Goal: Task Accomplishment & Management: Complete application form

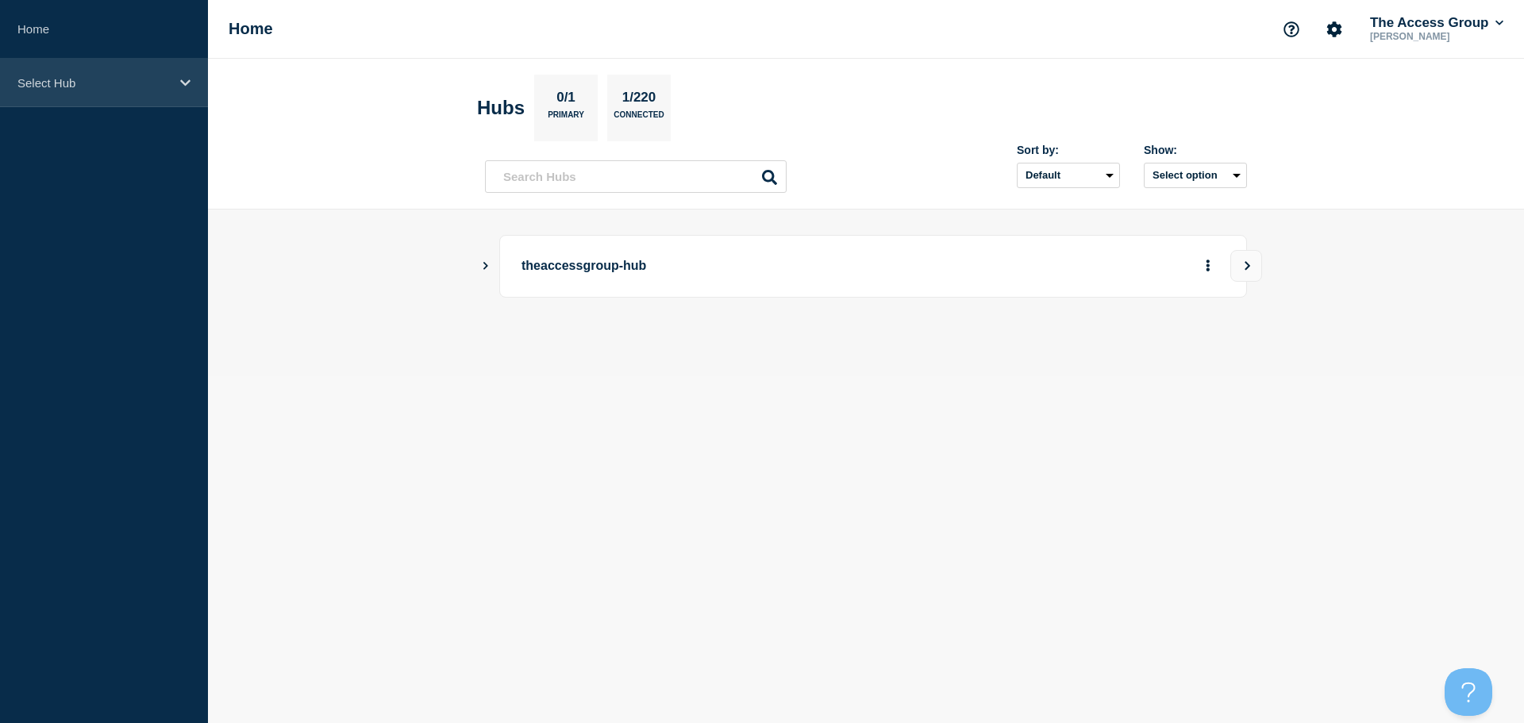
click at [181, 83] on icon at bounding box center [185, 83] width 10 height 12
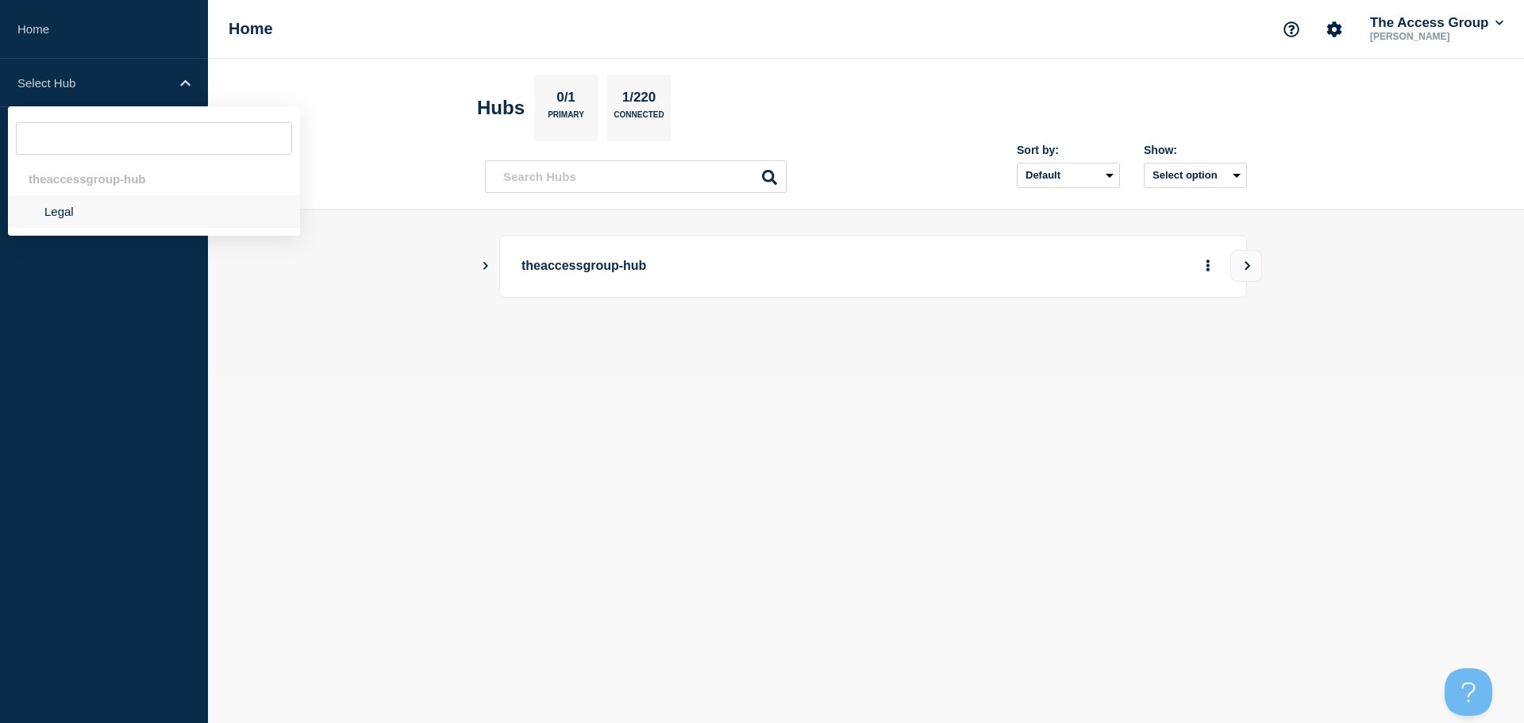
click at [60, 208] on li "Legal" at bounding box center [154, 211] width 292 height 33
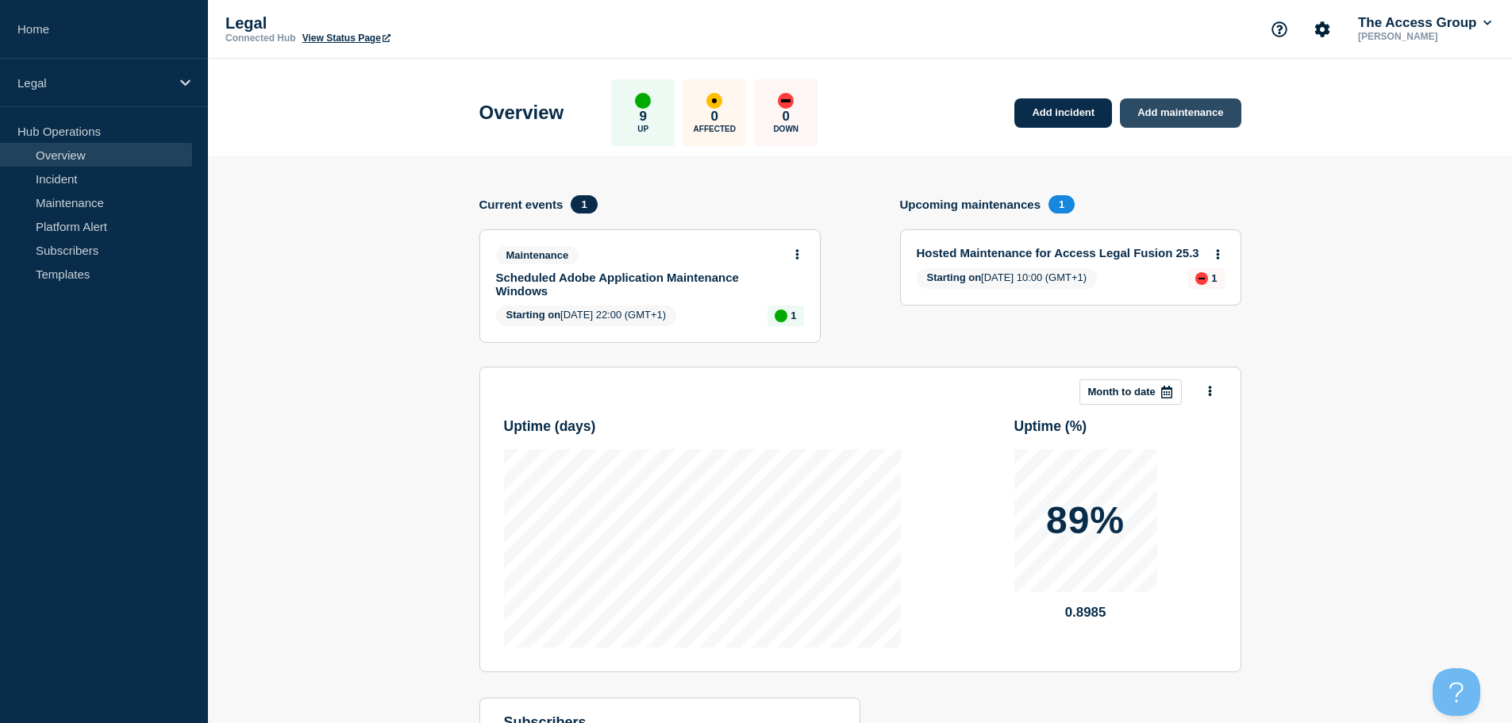
click at [1159, 105] on link "Add maintenance" at bounding box center [1180, 112] width 121 height 29
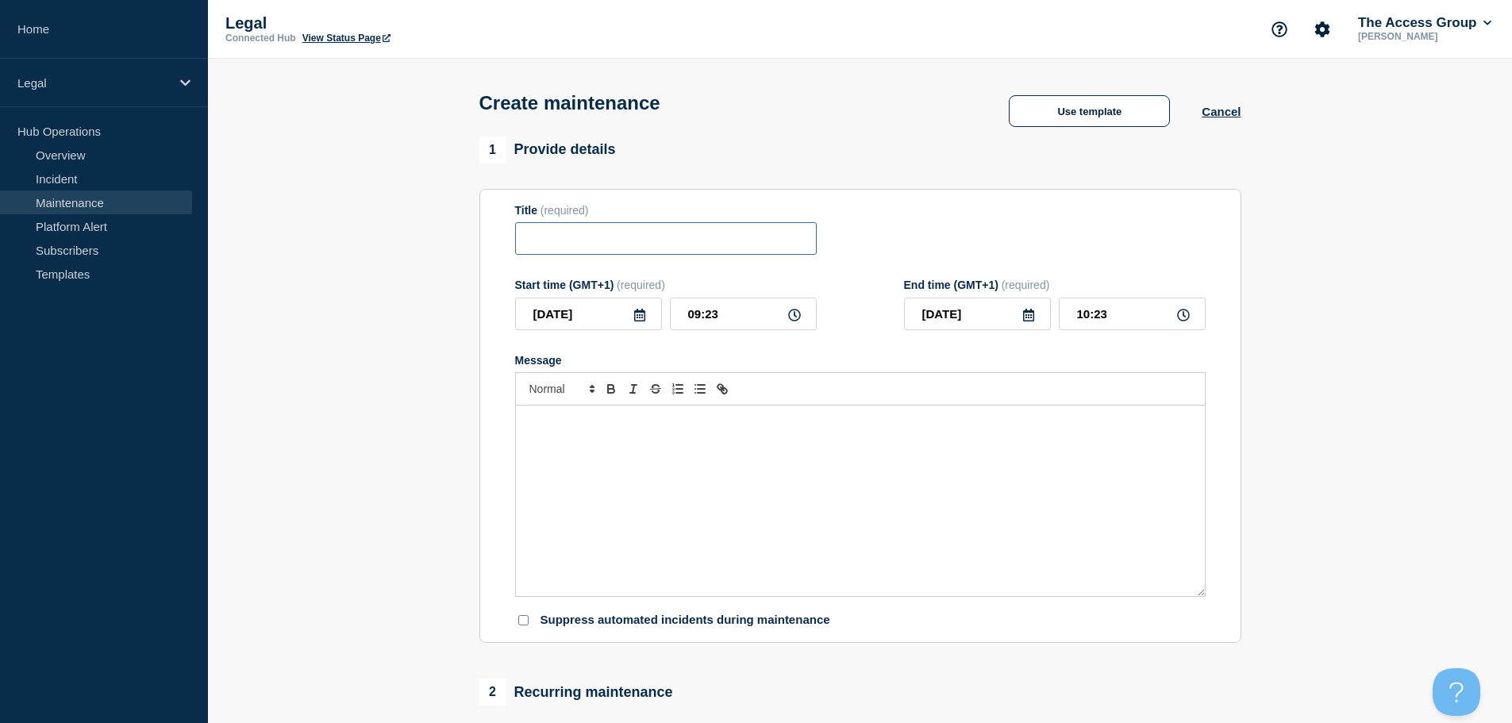
click at [613, 238] on input "Title" at bounding box center [666, 238] width 302 height 33
paste input "Scheduled Maintenance Planned for [DATE] - Product: Access Hosted Proclaim"
drag, startPoint x: 577, startPoint y: 241, endPoint x: 550, endPoint y: 242, distance: 27.0
click at [550, 242] on input "Scheduled Maintenance Planned for [DATE] - Product: Access Hosted Proclaim" at bounding box center [666, 238] width 302 height 33
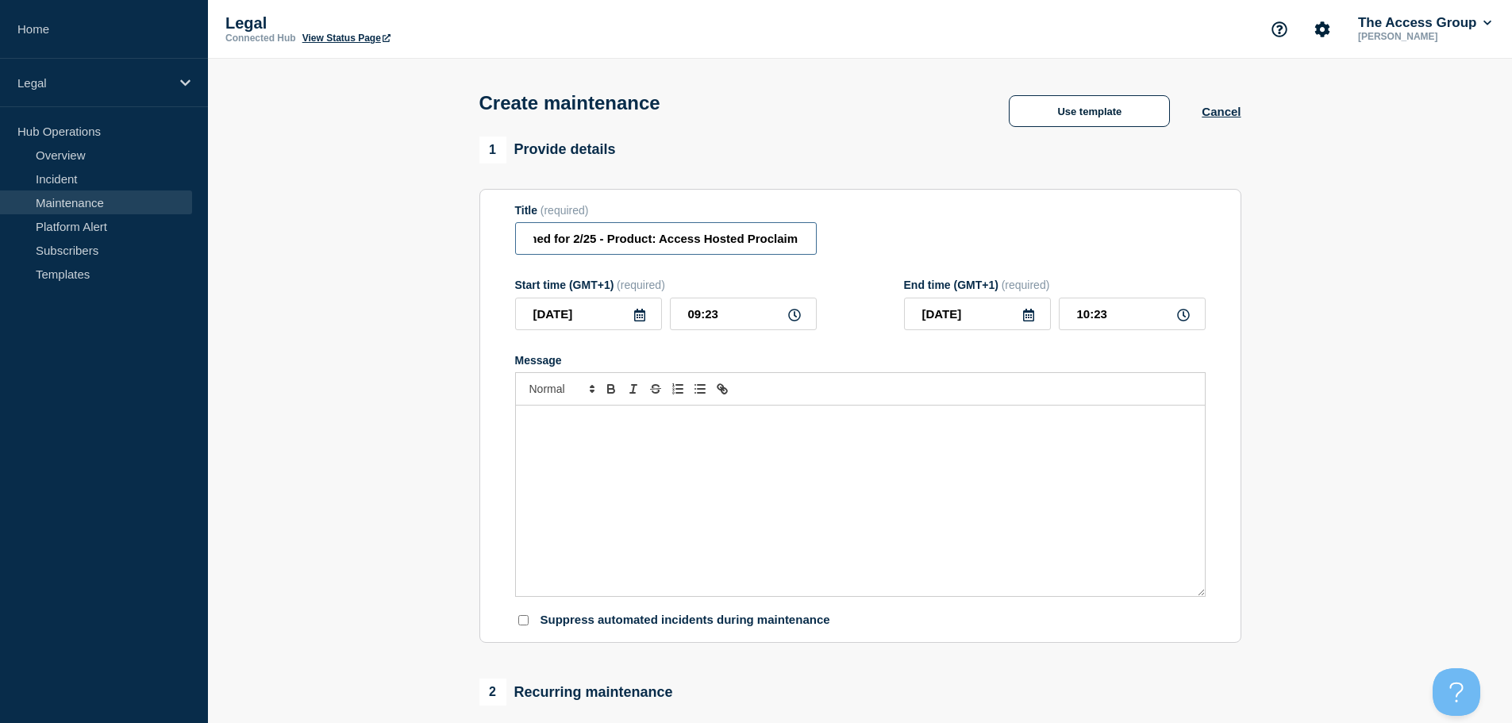
scroll to position [0, 171]
type input "Scheduled Maintenance Planned for [DATE] - Product: Access Hosted Proclaim"
click at [684, 424] on p "Message" at bounding box center [860, 422] width 665 height 14
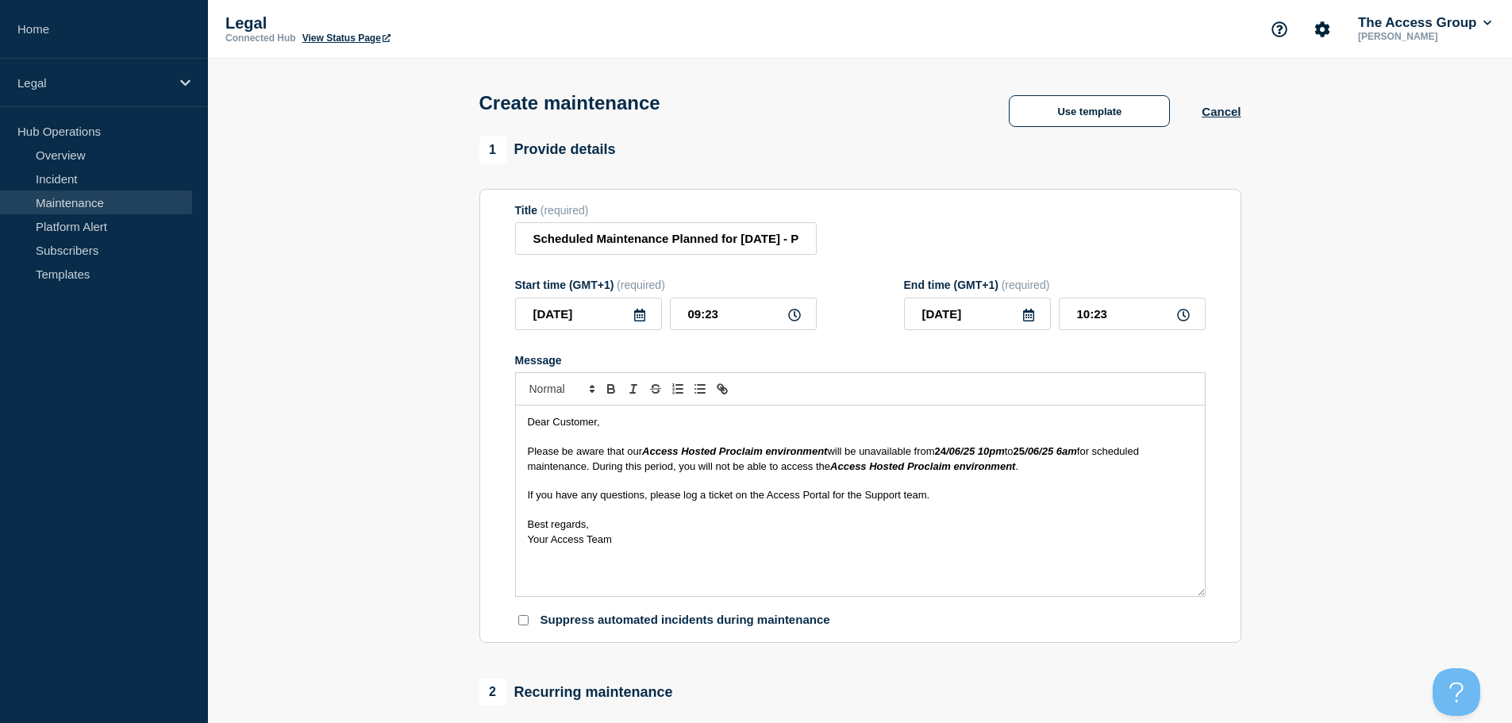
drag, startPoint x: 531, startPoint y: 453, endPoint x: 611, endPoint y: 435, distance: 82.1
click at [538, 449] on p "Please be aware that our Access Hosted Proclaim environment will be unavailable…" at bounding box center [860, 459] width 665 height 29
drag, startPoint x: 971, startPoint y: 453, endPoint x: 944, endPoint y: 453, distance: 27.0
click at [944, 453] on strong "[DATE] 10pm" at bounding box center [970, 451] width 70 height 12
drag, startPoint x: 1053, startPoint y: 453, endPoint x: 1027, endPoint y: 450, distance: 25.5
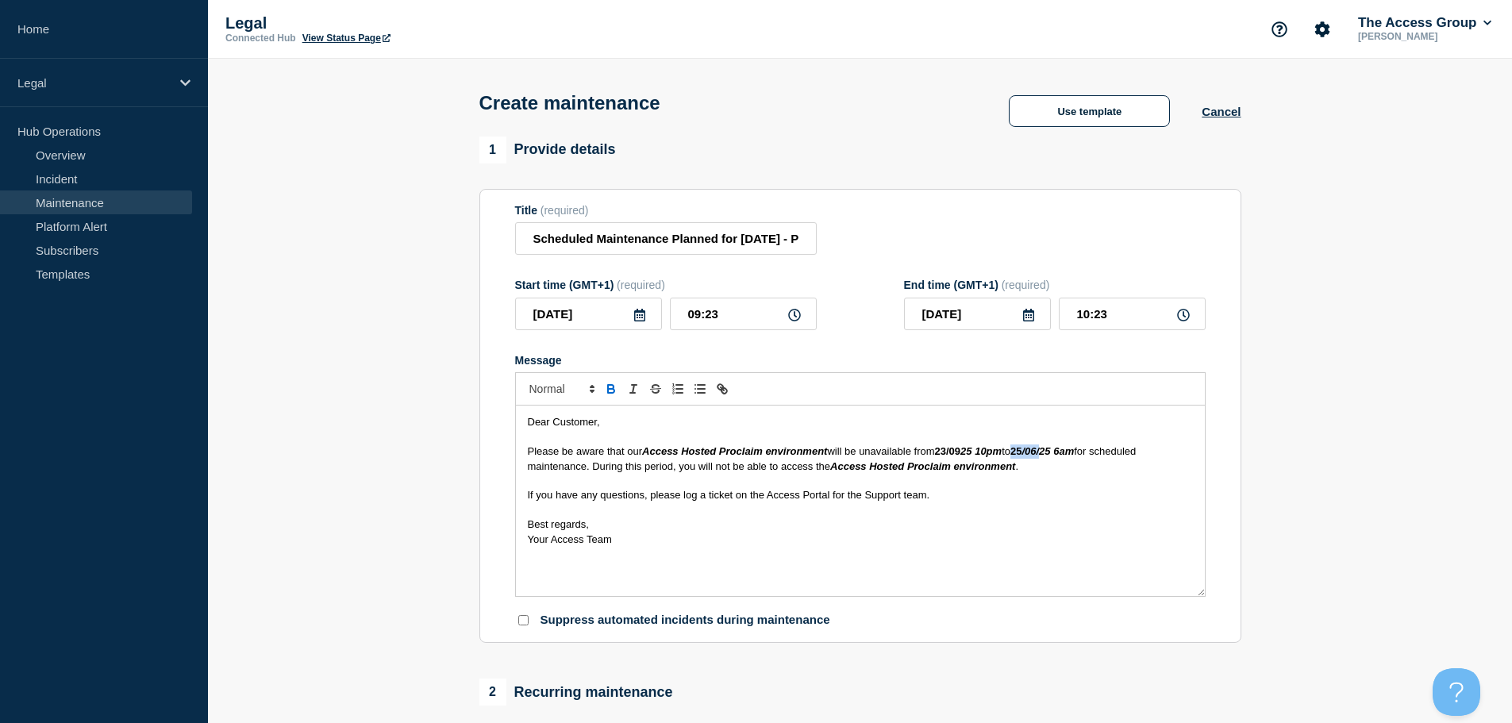
click at [1027, 450] on strong "[DATE] 6am" at bounding box center [1043, 451] width 64 height 12
click at [1028, 453] on strong "/24/09 25 6am" at bounding box center [1043, 451] width 64 height 12
click at [1050, 453] on strong "24/09 25 6am" at bounding box center [1041, 451] width 61 height 12
click at [973, 454] on em "25 10pm" at bounding box center [981, 451] width 41 height 12
click at [638, 318] on icon at bounding box center [640, 315] width 13 height 13
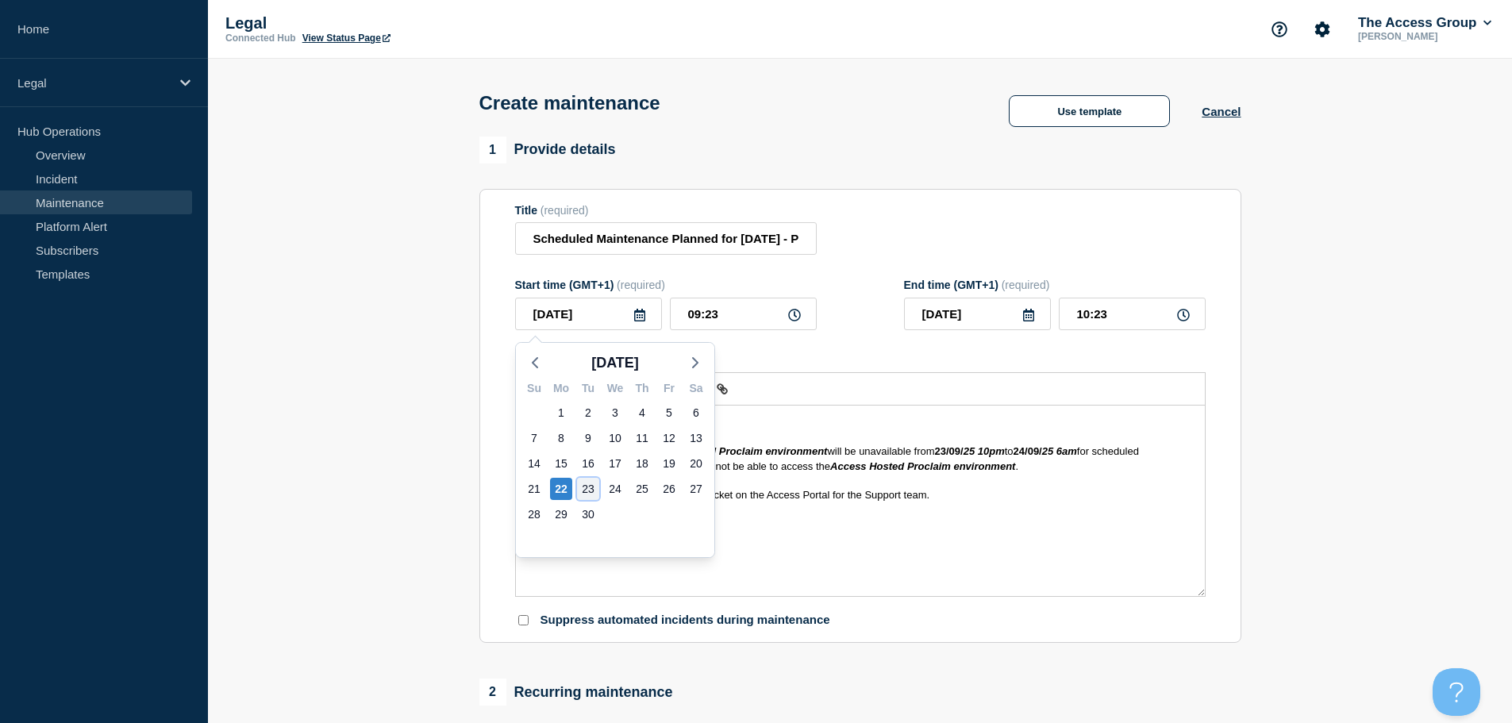
click at [585, 489] on div "23" at bounding box center [588, 489] width 22 height 22
type input "[DATE]"
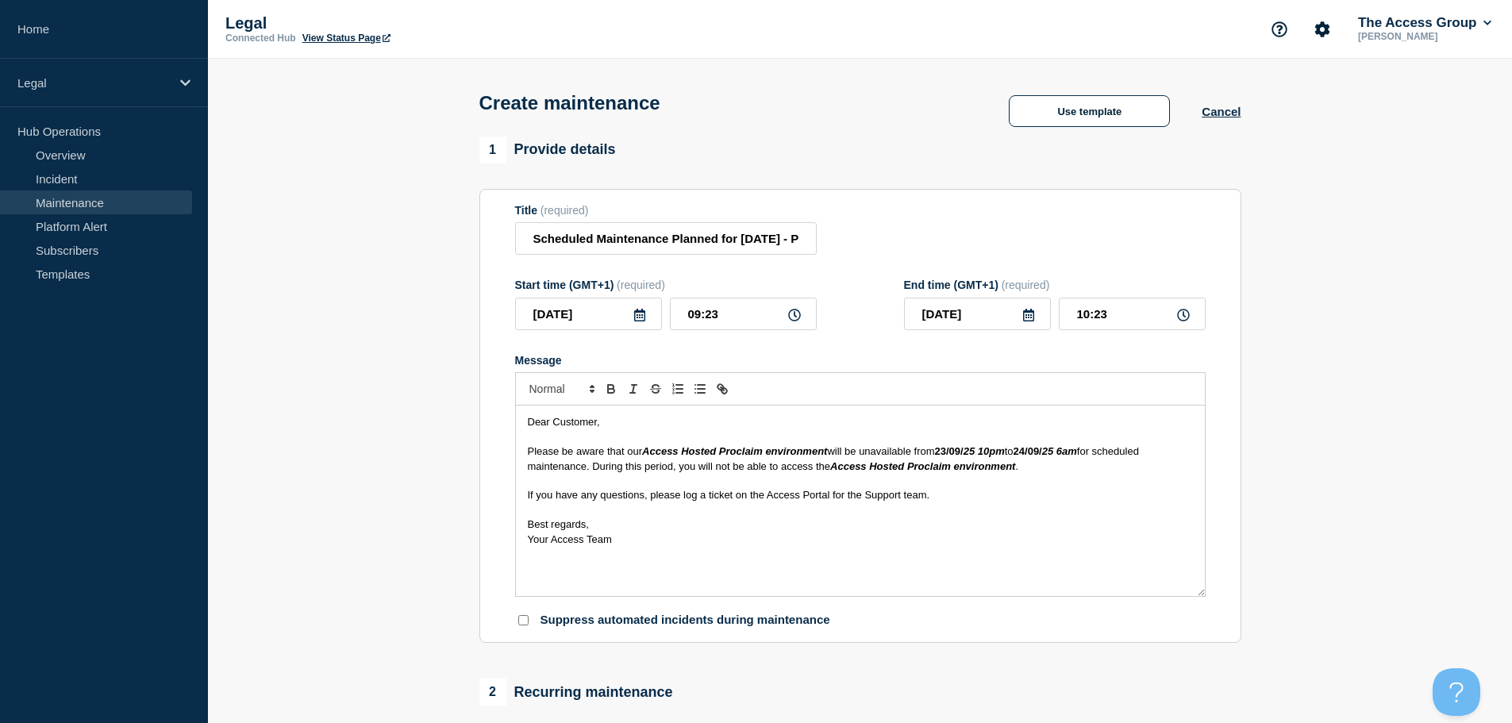
click at [794, 319] on icon at bounding box center [794, 315] width 13 height 13
click at [700, 321] on input "09:23" at bounding box center [743, 314] width 147 height 33
click at [680, 317] on input "09:23" at bounding box center [743, 314] width 147 height 33
type input "22:23"
type input "23:23"
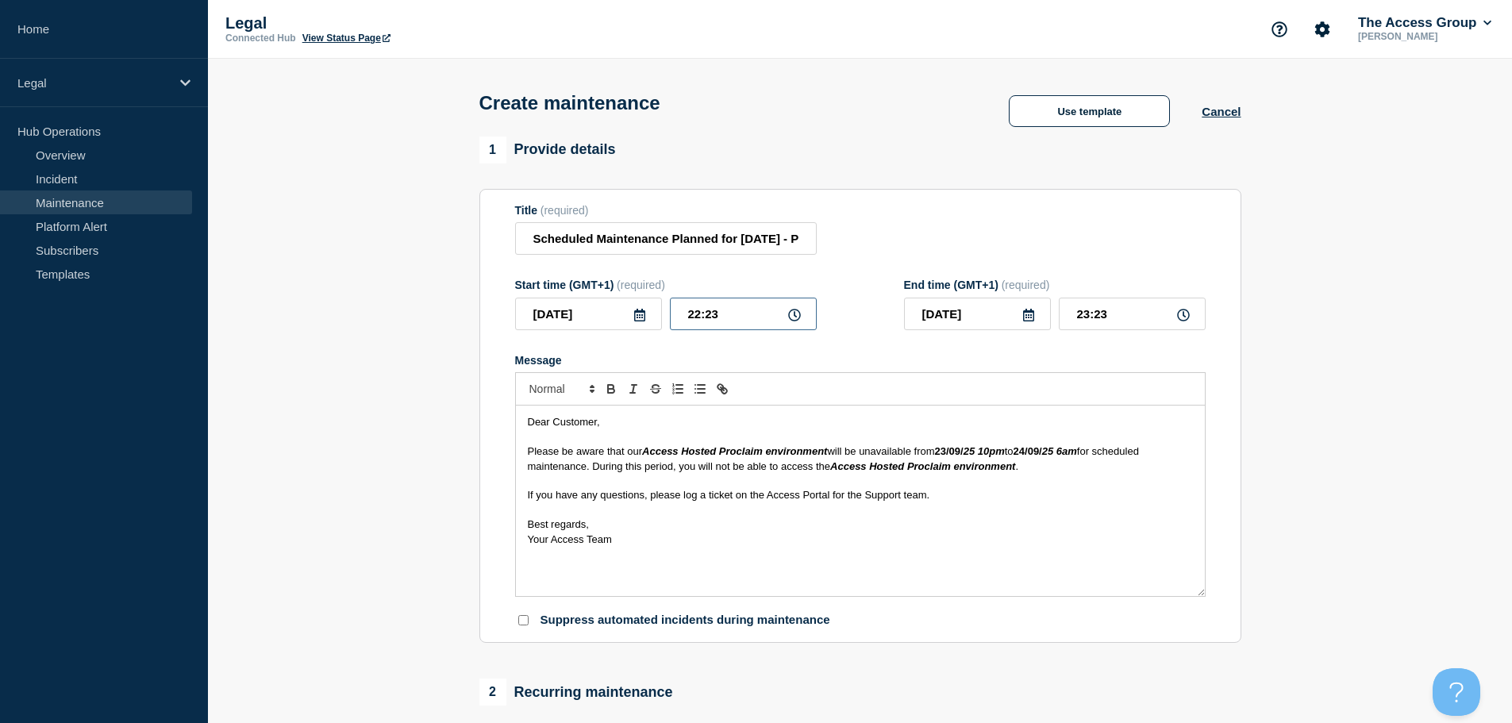
type input "22:03"
type input "23:03"
type input "22:00"
click at [1078, 314] on input "23:00" at bounding box center [1132, 314] width 147 height 33
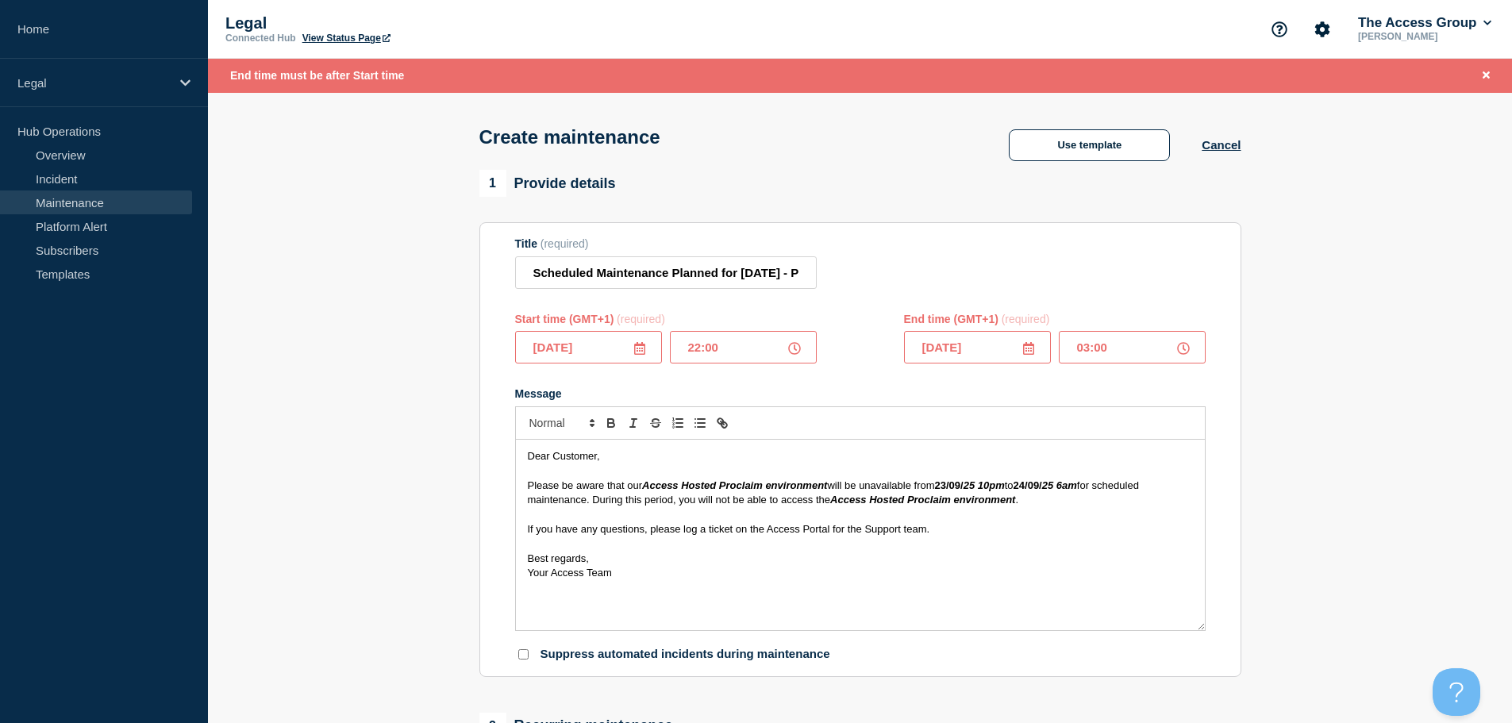
type input "06:00"
click at [1032, 355] on icon at bounding box center [1029, 348] width 13 height 13
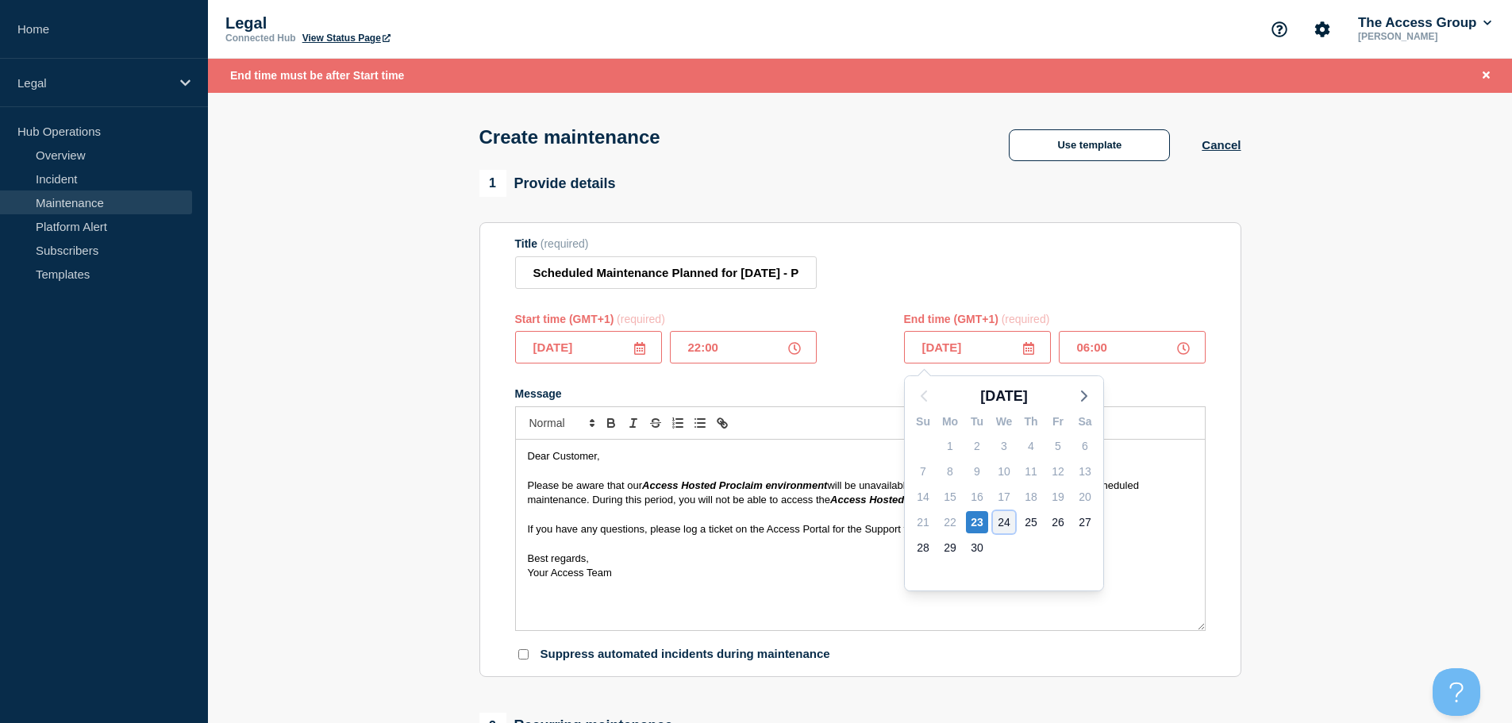
click at [1002, 522] on div "24" at bounding box center [1004, 522] width 22 height 22
type input "[DATE]"
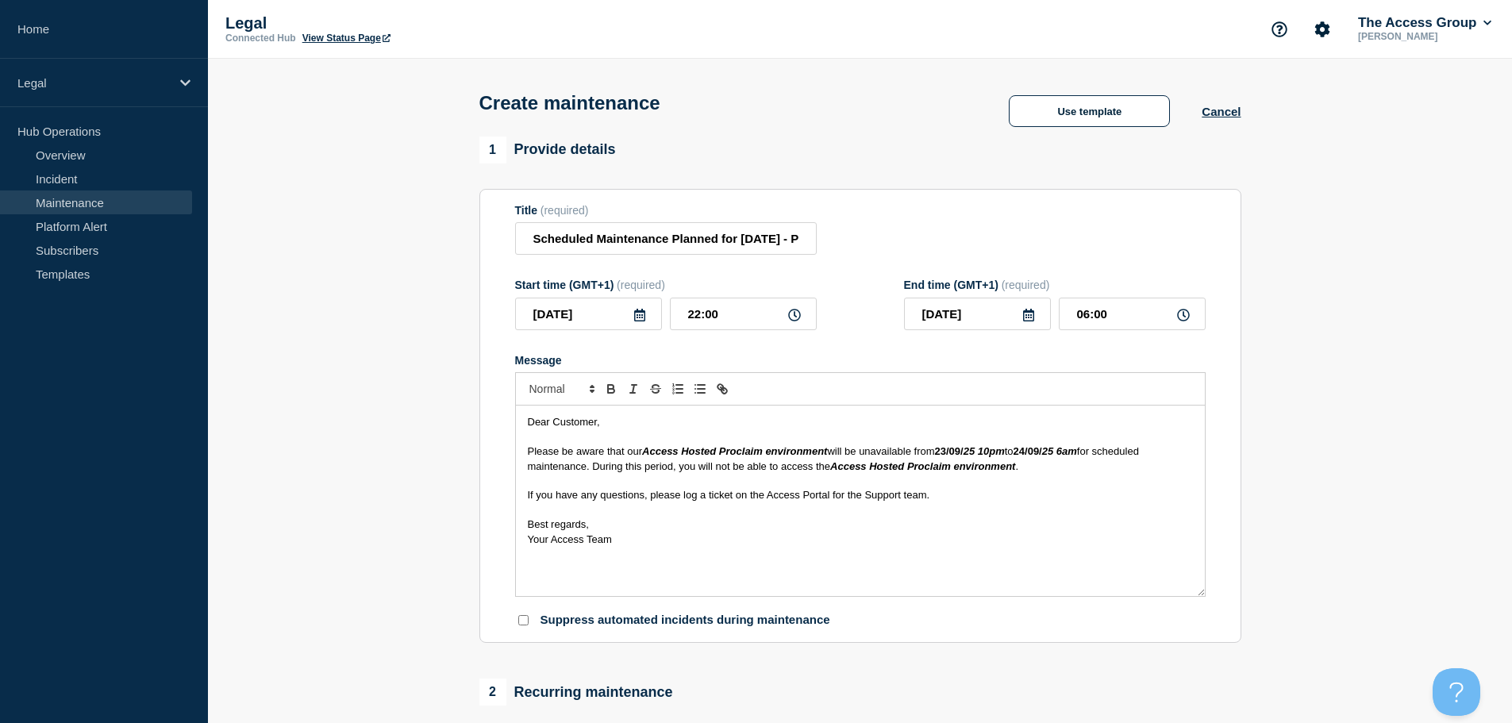
click at [422, 378] on section "1 Provide details Title (required) Scheduled Maintenance Planned for [DATE] - P…" at bounding box center [860, 688] width 1304 height 1102
click at [782, 241] on input "Scheduled Maintenance Planned for [DATE] - Product: Access Hosted Proclaim" at bounding box center [666, 238] width 302 height 33
drag, startPoint x: 756, startPoint y: 244, endPoint x: 1044, endPoint y: 249, distance: 288.2
click at [1044, 249] on div "Title (required) Scheduled Maintenance Planned for [DATE] - Product: Access Hos…" at bounding box center [860, 230] width 691 height 52
click at [722, 233] on input "Scheduled Maintenance Planned for [DATE] - Product: Access Hosted Proclaim" at bounding box center [666, 238] width 302 height 33
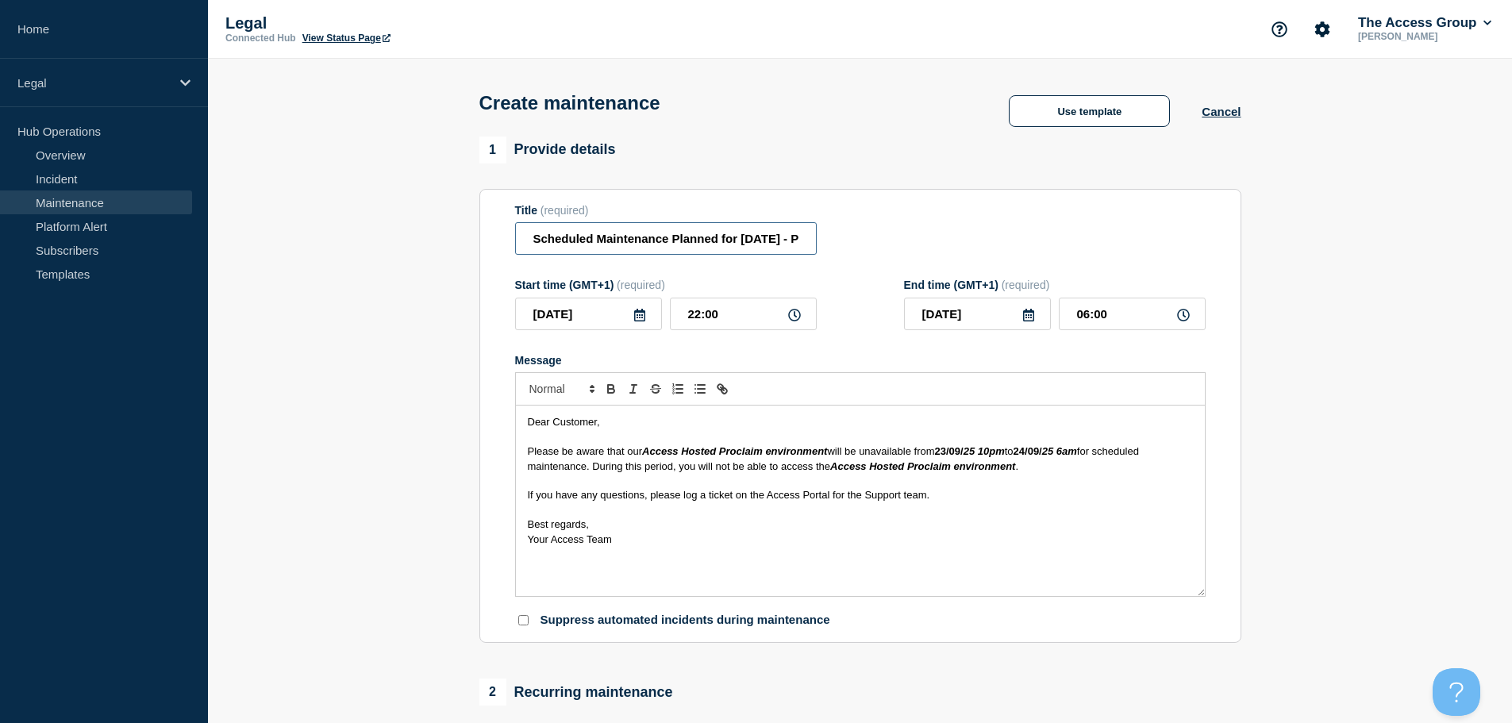
click at [780, 245] on input "Scheduled Maintenance Planned for [DATE] - Product: Access Hosted Proclaim" at bounding box center [666, 238] width 302 height 33
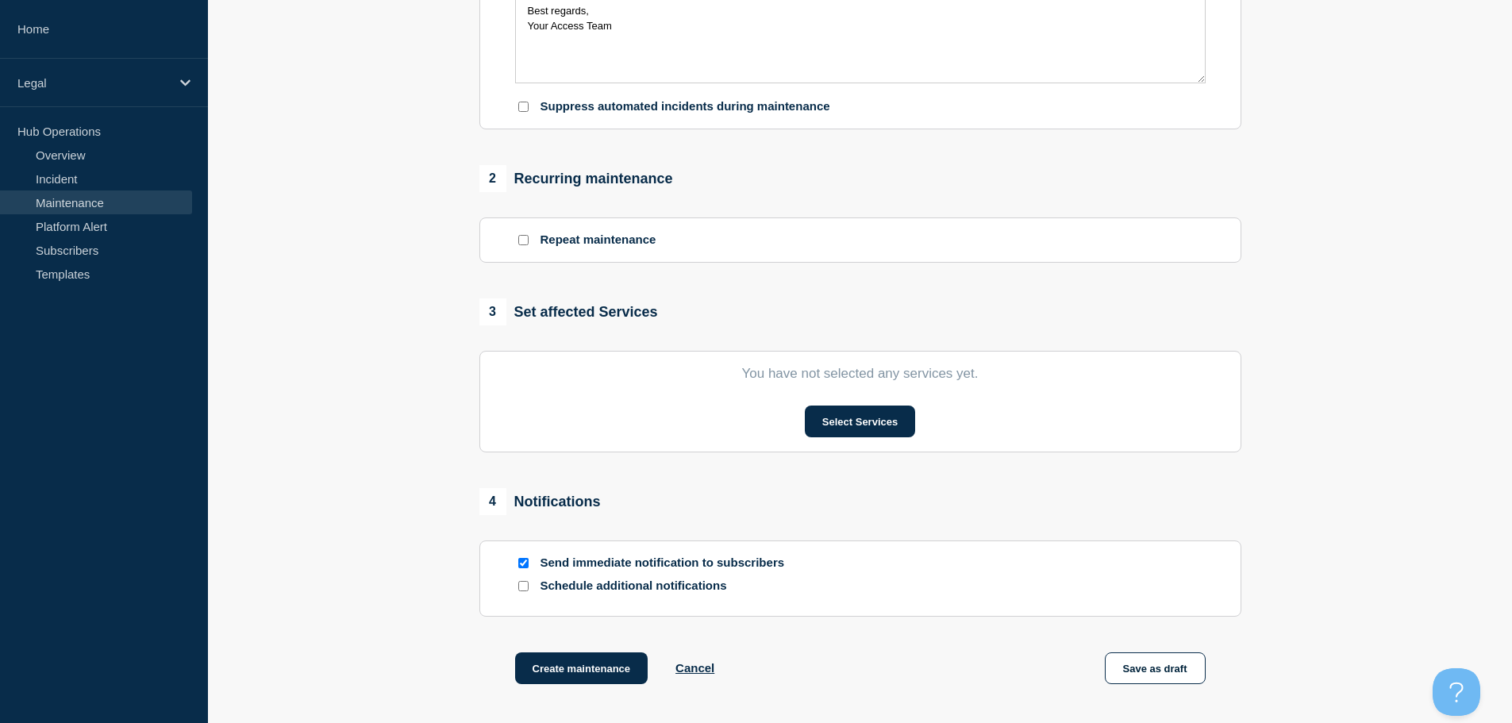
scroll to position [556, 0]
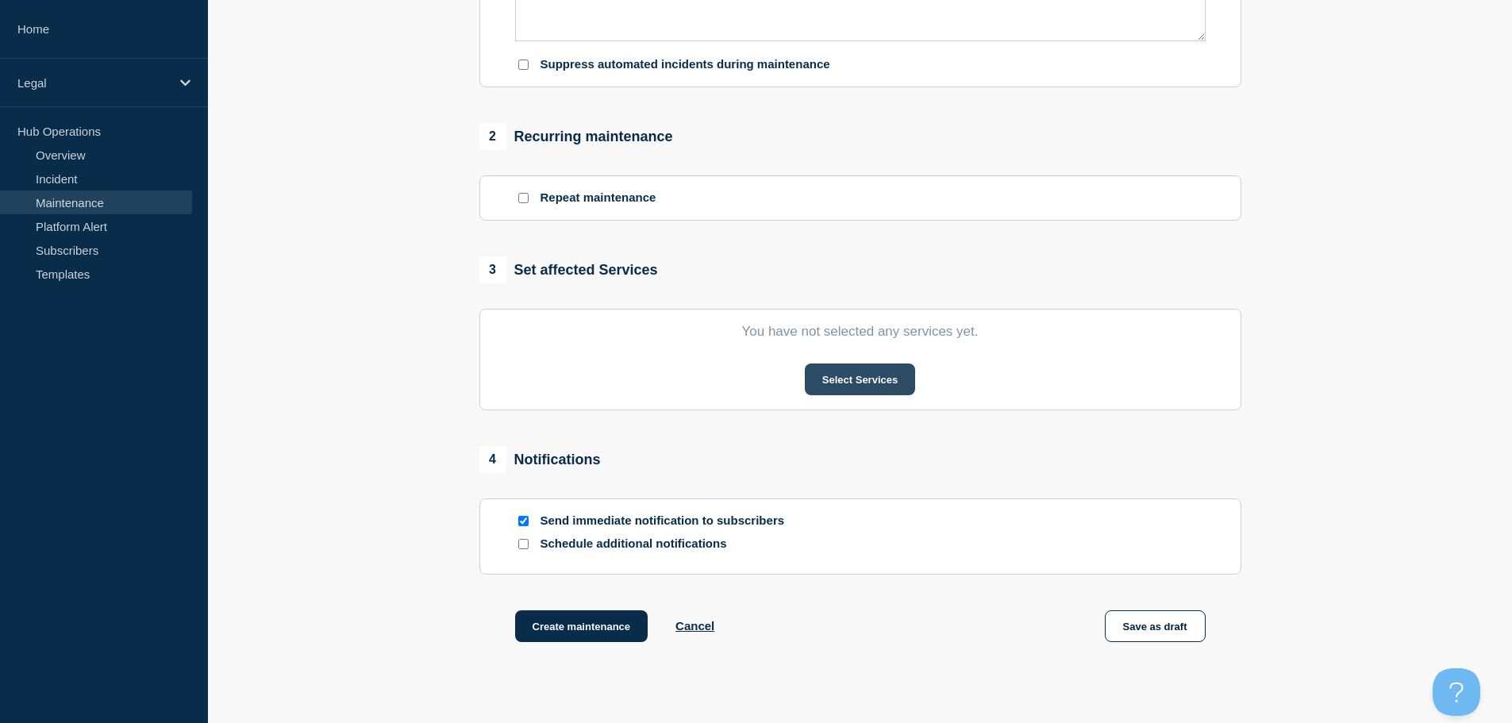
click at [842, 385] on button "Select Services" at bounding box center [860, 380] width 110 height 32
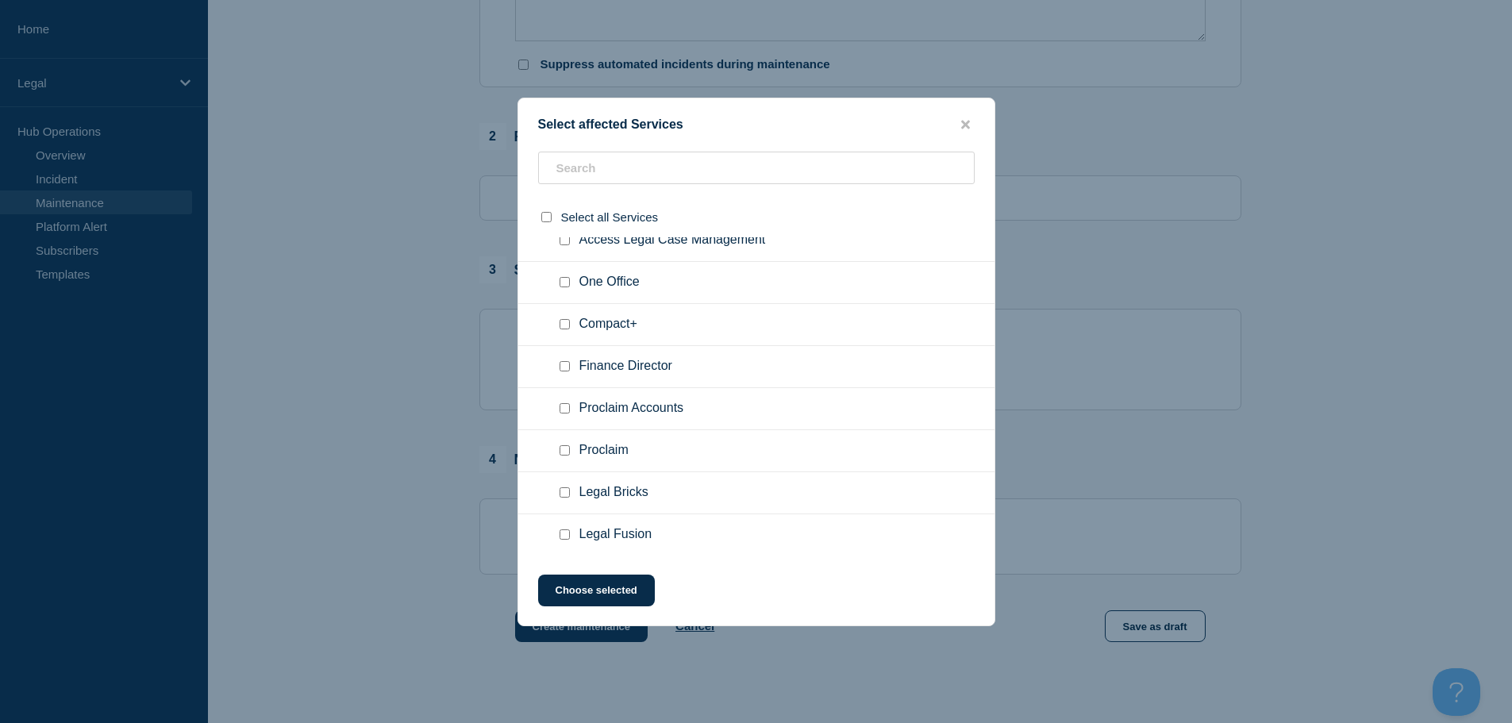
scroll to position [104, 0]
click at [568, 324] on input "Compact+ checkbox" at bounding box center [565, 323] width 10 height 10
checkbox input "true"
click at [564, 409] on input "Proclaim Accounts checkbox" at bounding box center [565, 407] width 10 height 10
checkbox input "true"
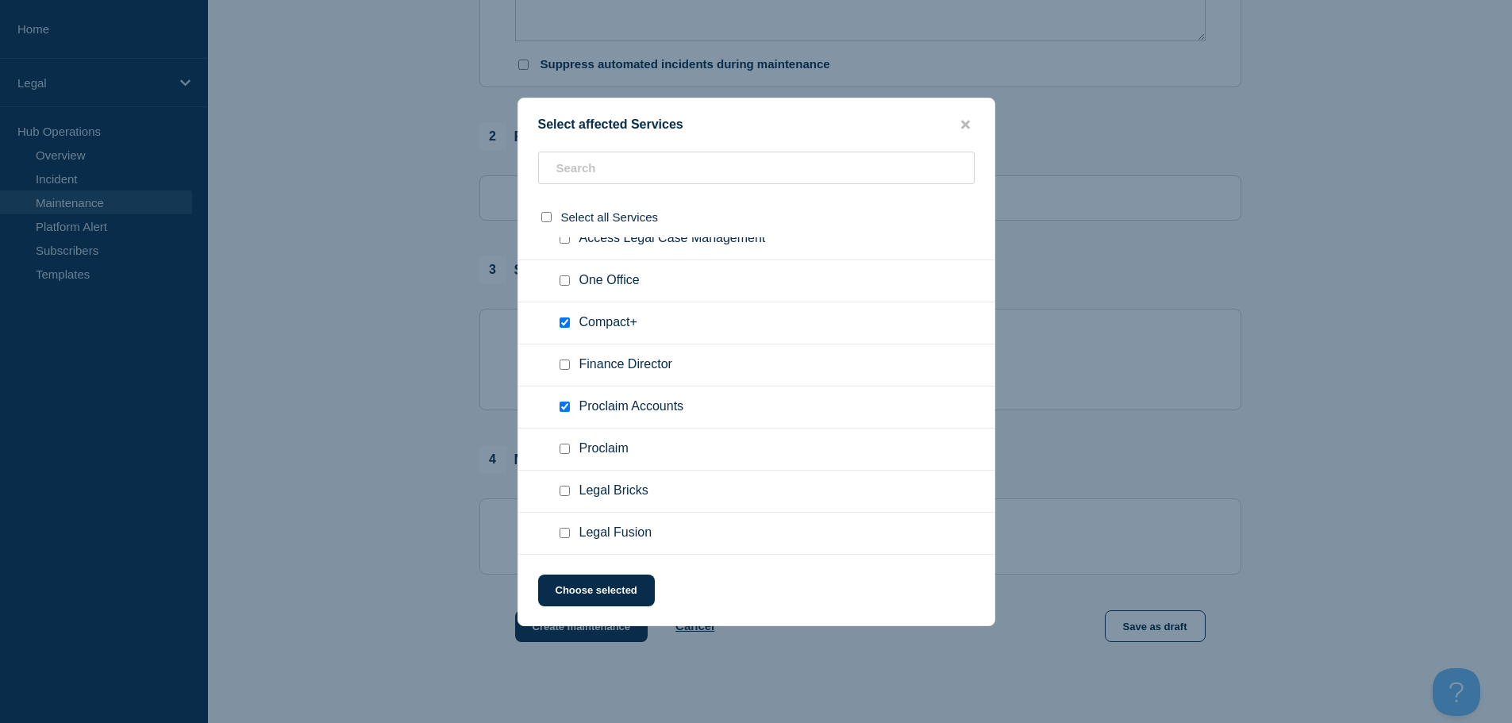
click at [564, 449] on input "Proclaim checkbox" at bounding box center [565, 449] width 10 height 10
checkbox input "true"
click at [603, 597] on button "Choose selected" at bounding box center [596, 591] width 117 height 32
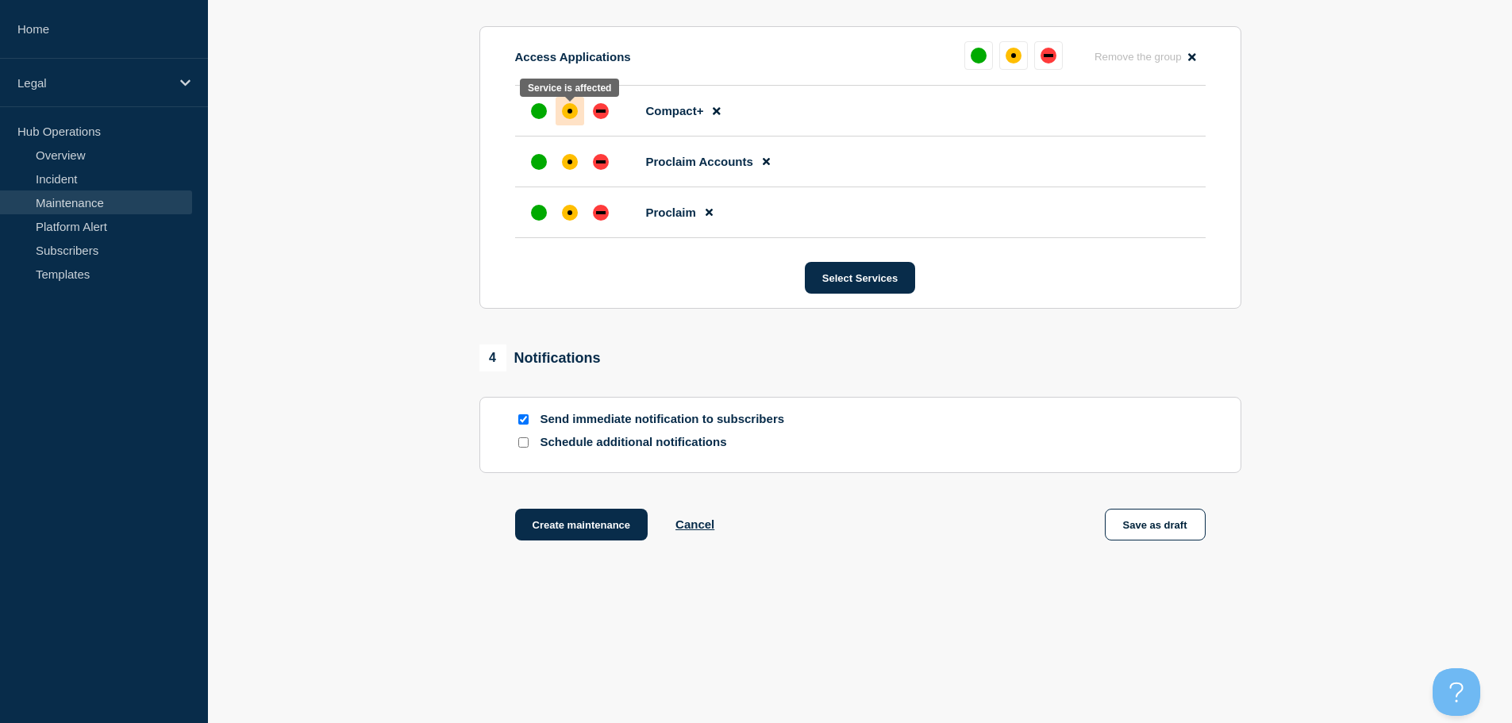
click at [575, 112] on div "affected" at bounding box center [570, 111] width 16 height 16
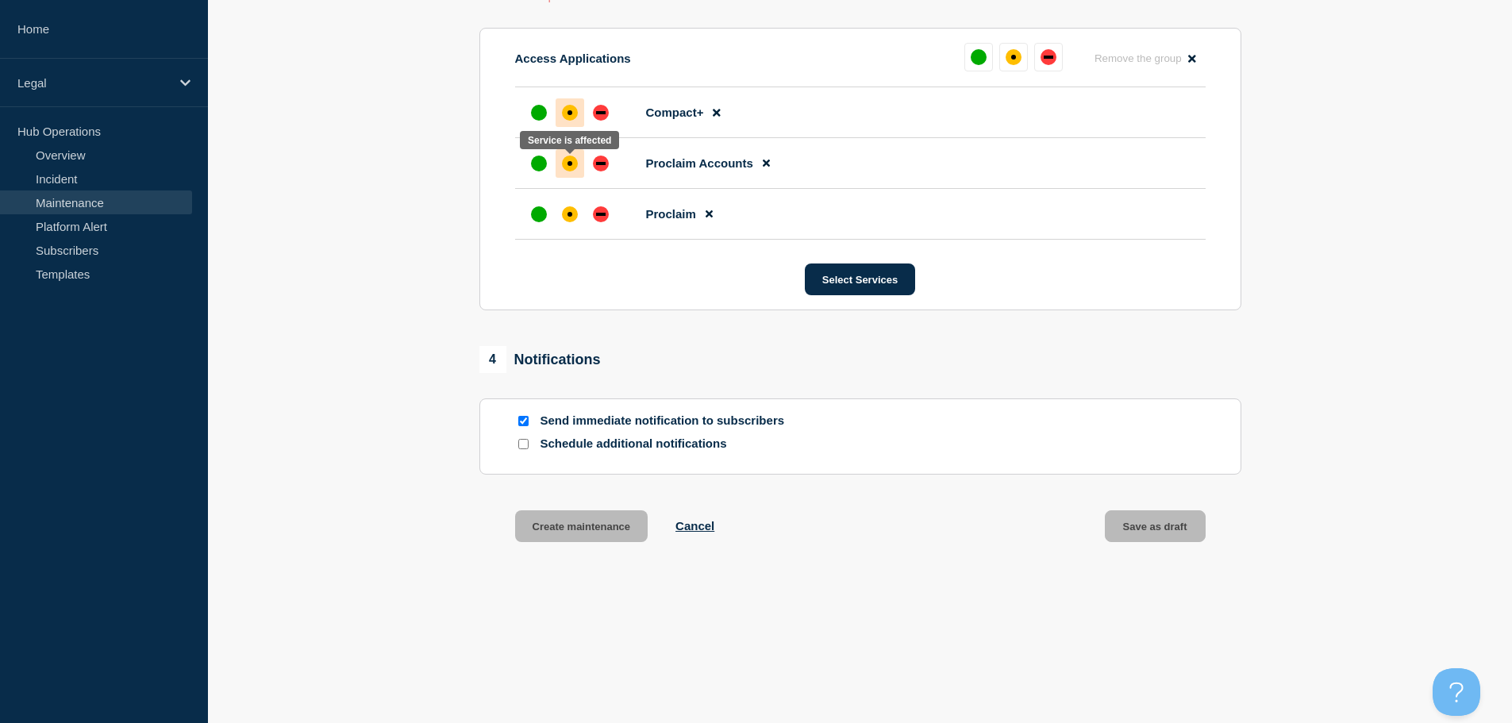
click at [570, 166] on div "affected" at bounding box center [570, 163] width 5 height 5
click at [574, 215] on div "affected" at bounding box center [570, 214] width 16 height 16
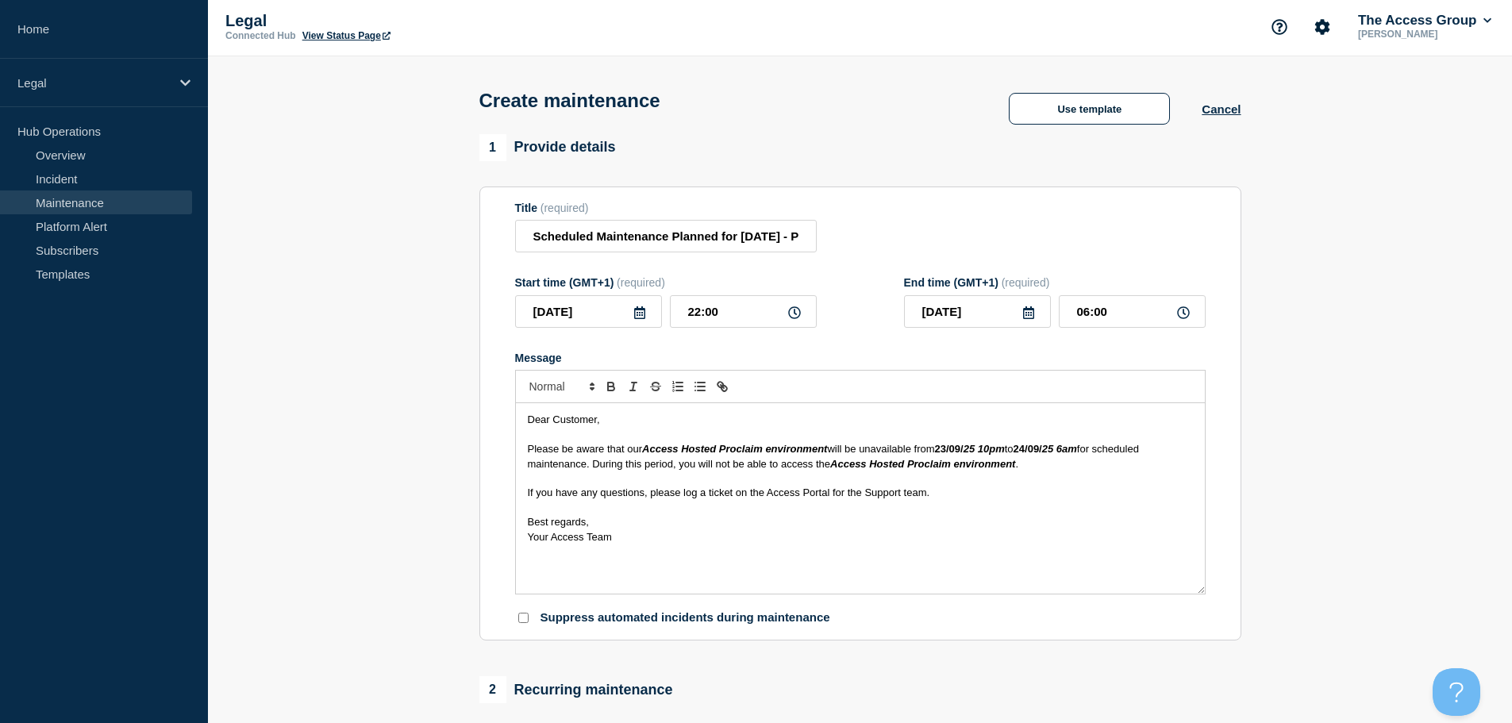
scroll to position [0, 0]
click at [759, 239] on input "Scheduled Maintenance Planned for [DATE] - Product: Access Hosted Proclaim" at bounding box center [666, 238] width 302 height 33
drag, startPoint x: 738, startPoint y: 243, endPoint x: 831, endPoint y: 241, distance: 92.9
click at [831, 241] on div "Title (required) Scheduled Maintenance Planned for [DATE] - Product: Access Hos…" at bounding box center [860, 230] width 691 height 52
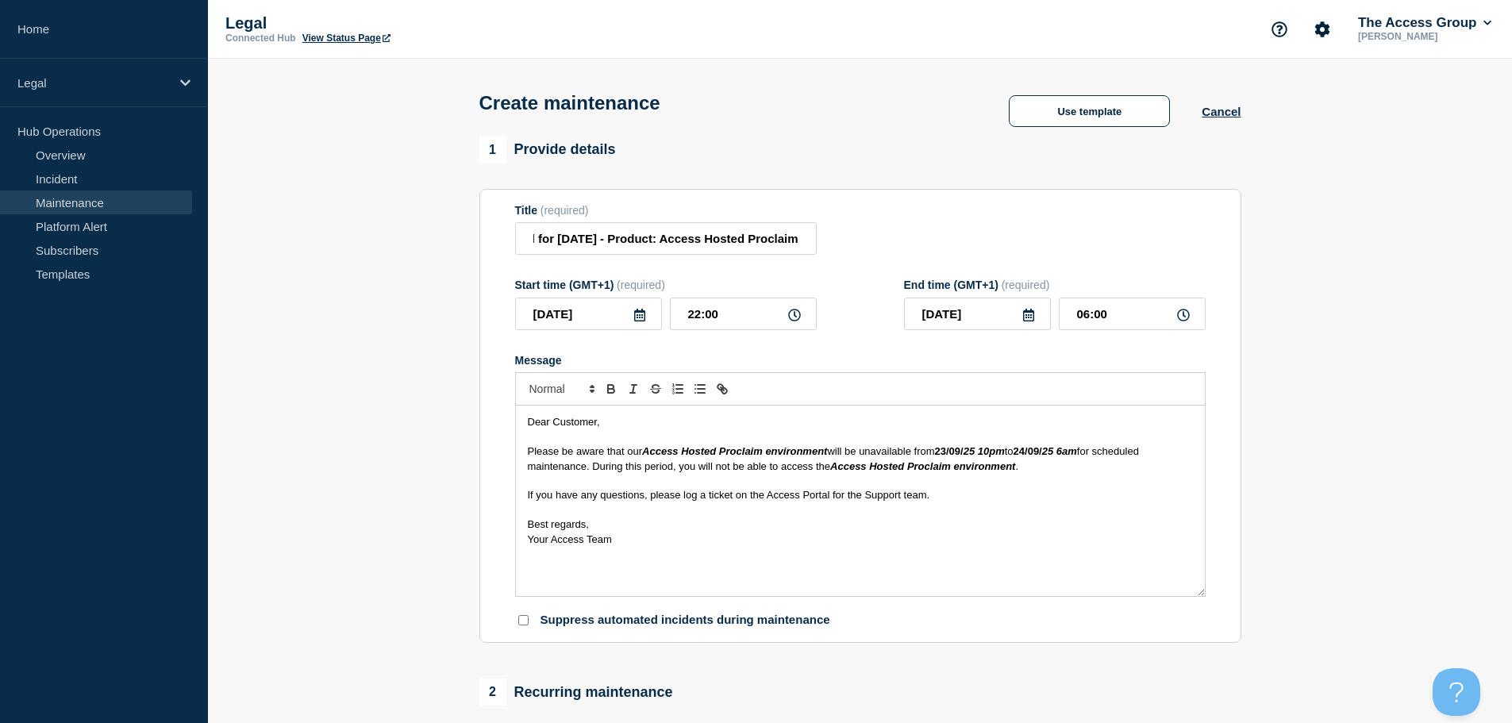
scroll to position [0, 0]
click at [972, 514] on p "Message" at bounding box center [860, 510] width 665 height 14
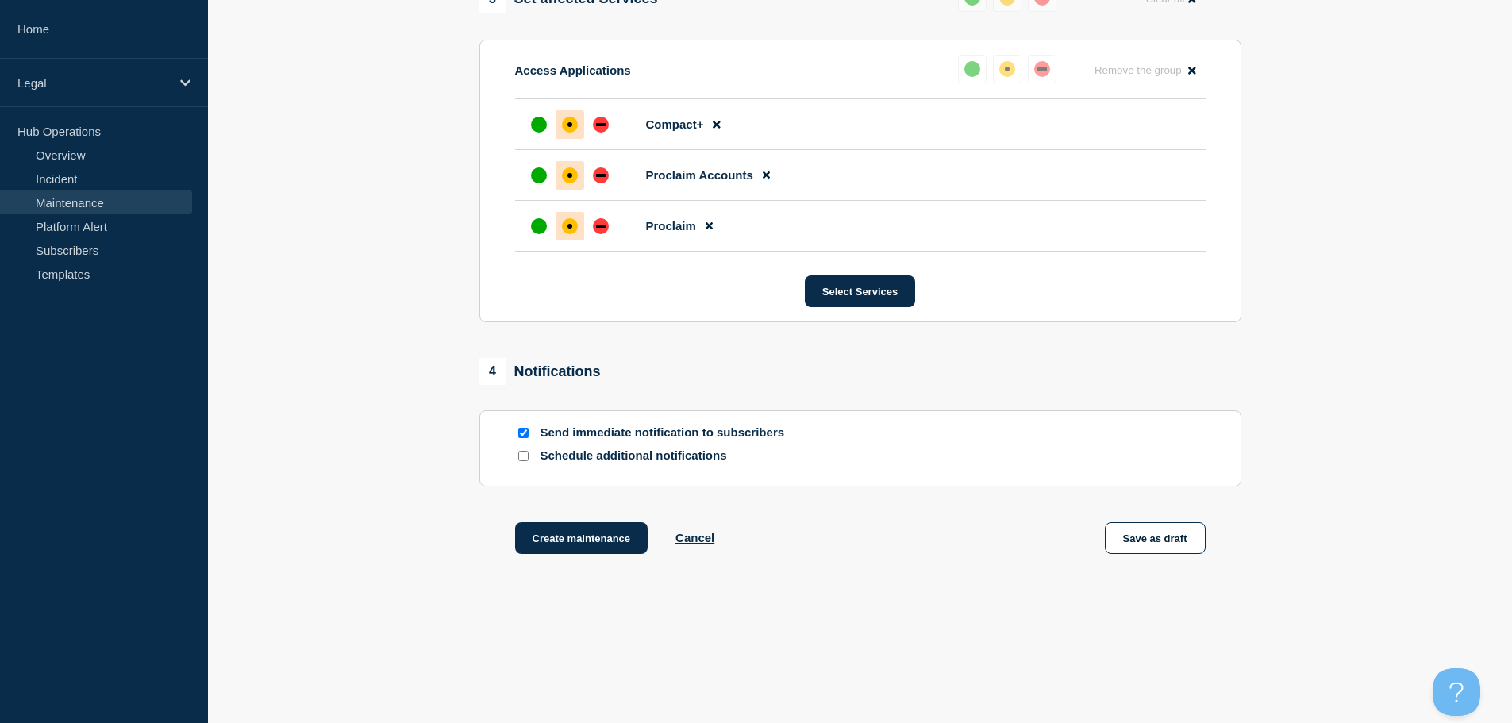
scroll to position [846, 0]
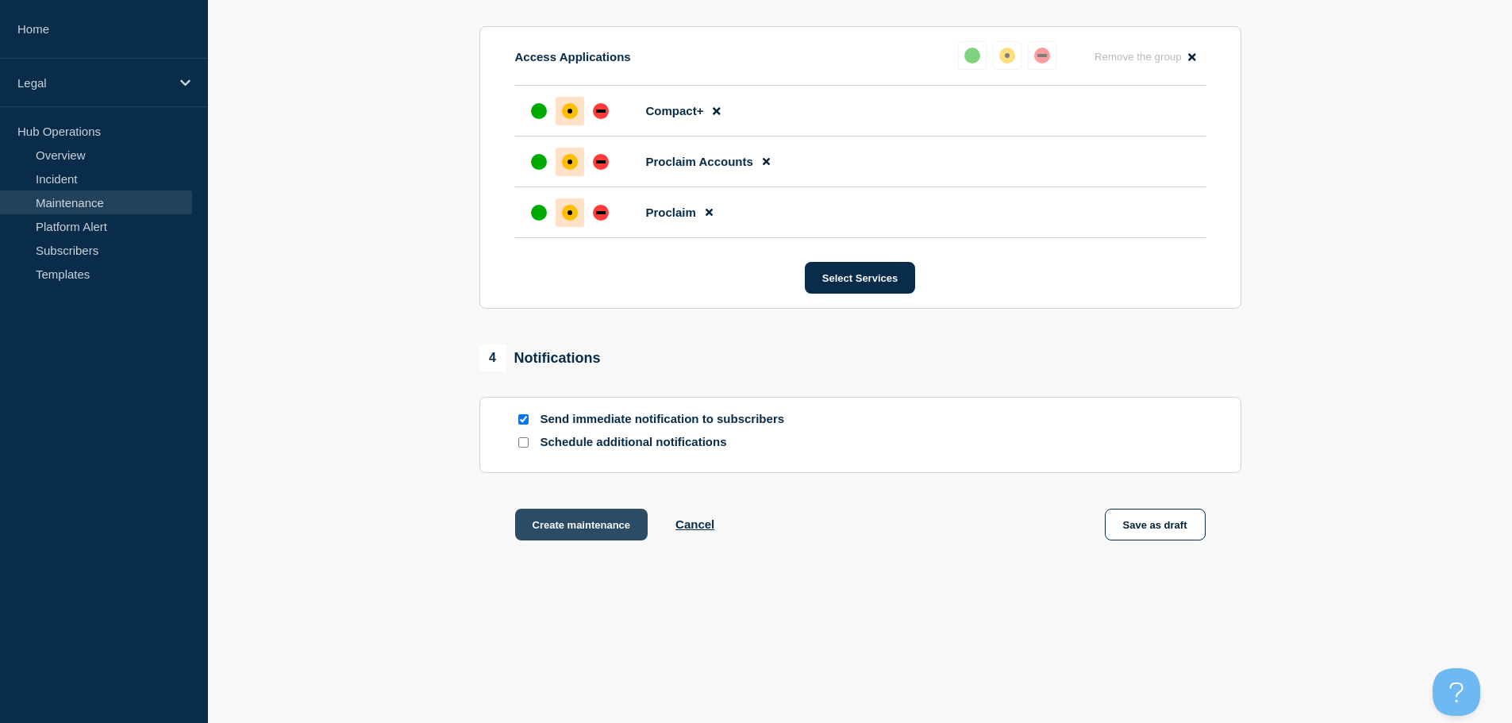
click at [604, 527] on button "Create maintenance" at bounding box center [581, 525] width 133 height 32
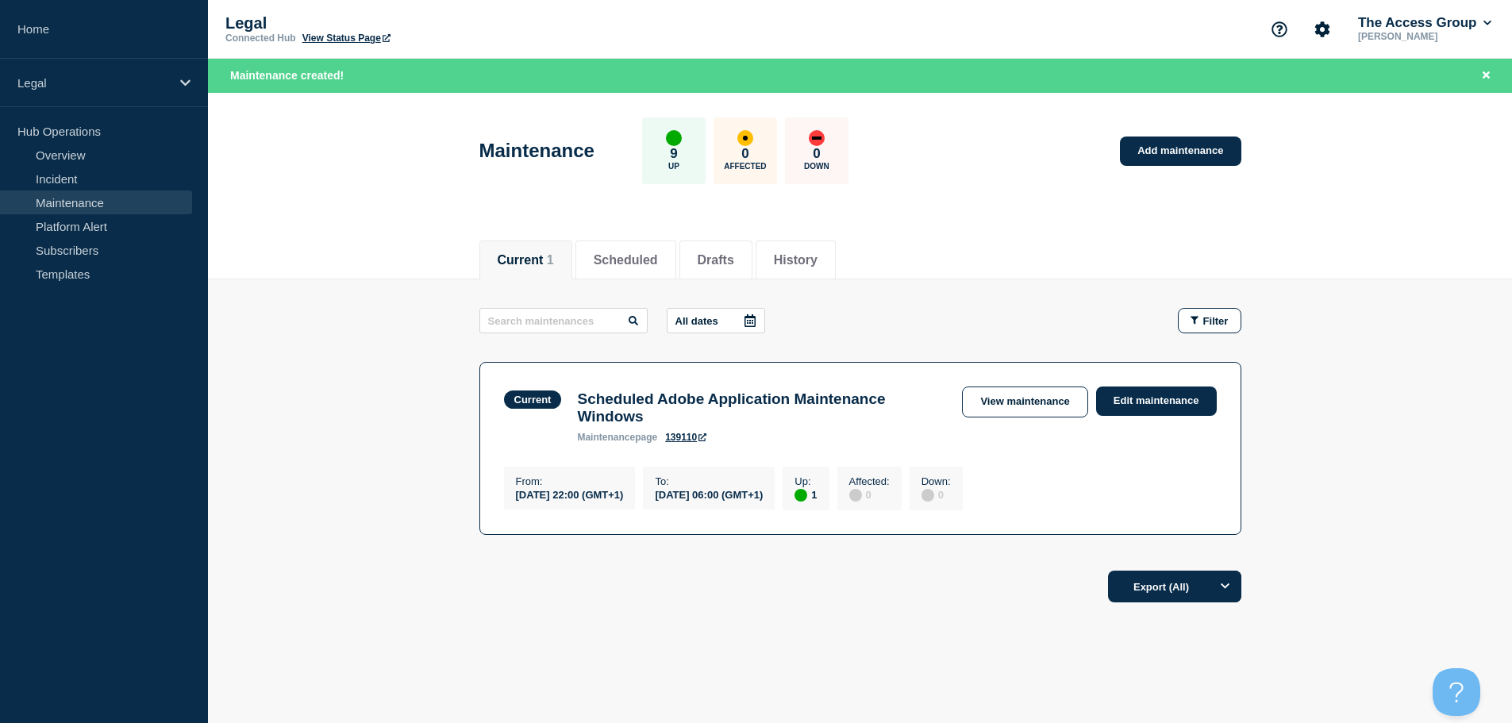
click at [84, 200] on link "Maintenance" at bounding box center [96, 203] width 192 height 24
click at [61, 148] on link "Overview" at bounding box center [96, 155] width 192 height 24
